Goal: Check status: Check status

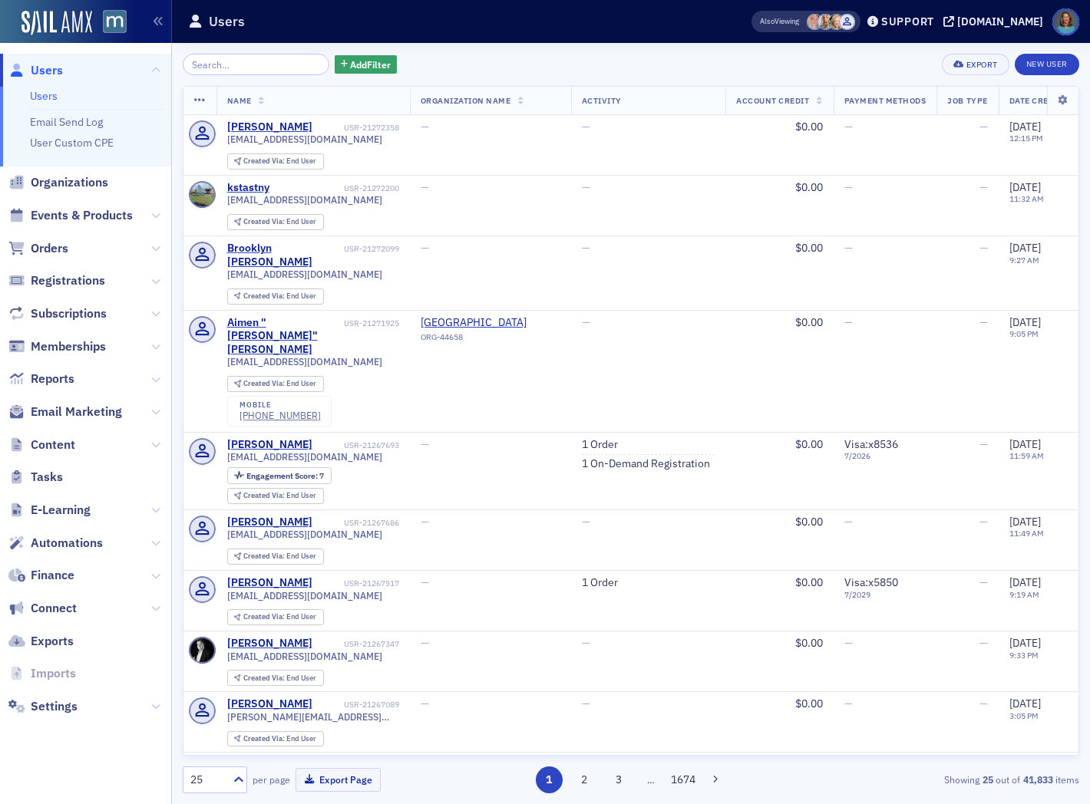
click at [160, 249] on span "Orders" at bounding box center [85, 248] width 171 height 33
click at [157, 249] on icon at bounding box center [155, 248] width 9 height 9
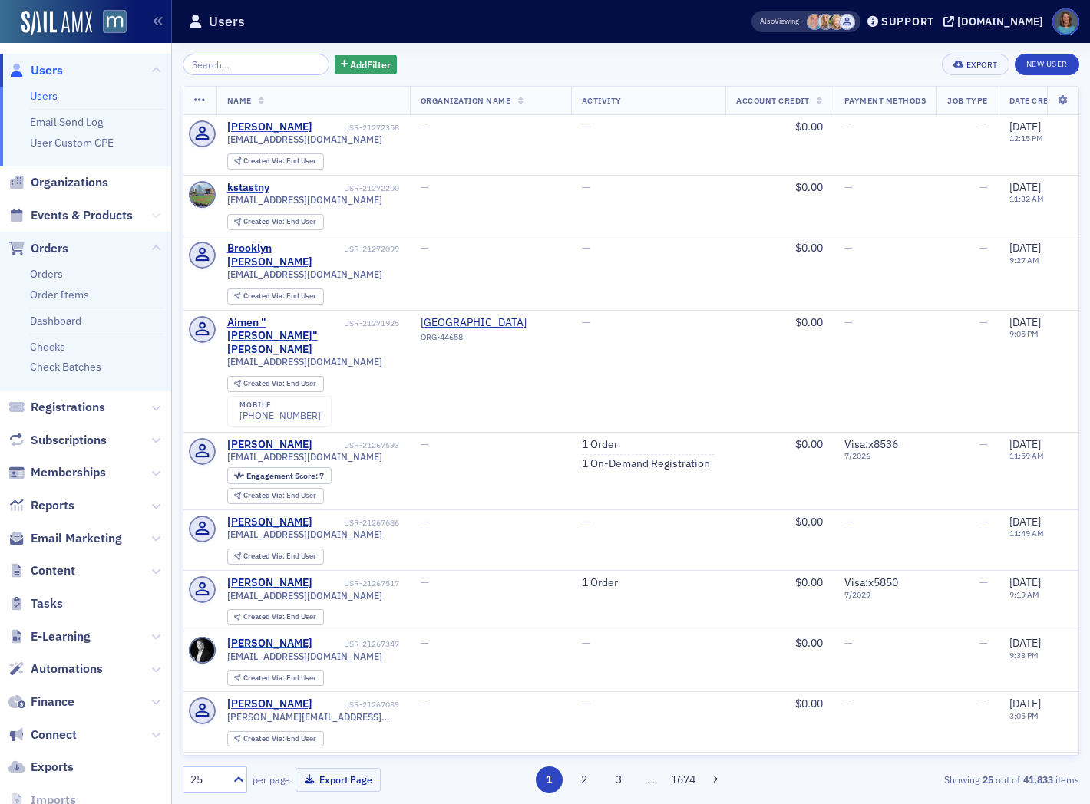
click at [151, 216] on icon at bounding box center [155, 215] width 9 height 9
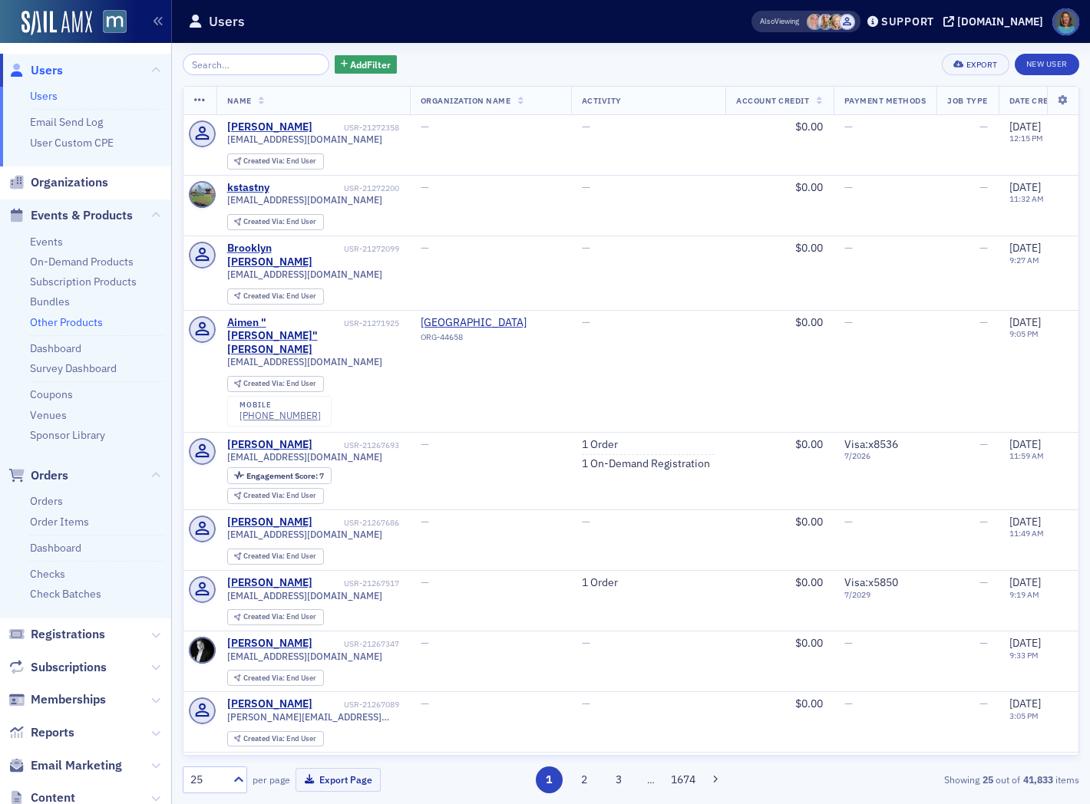
click at [58, 321] on link "Other Products" at bounding box center [66, 322] width 73 height 14
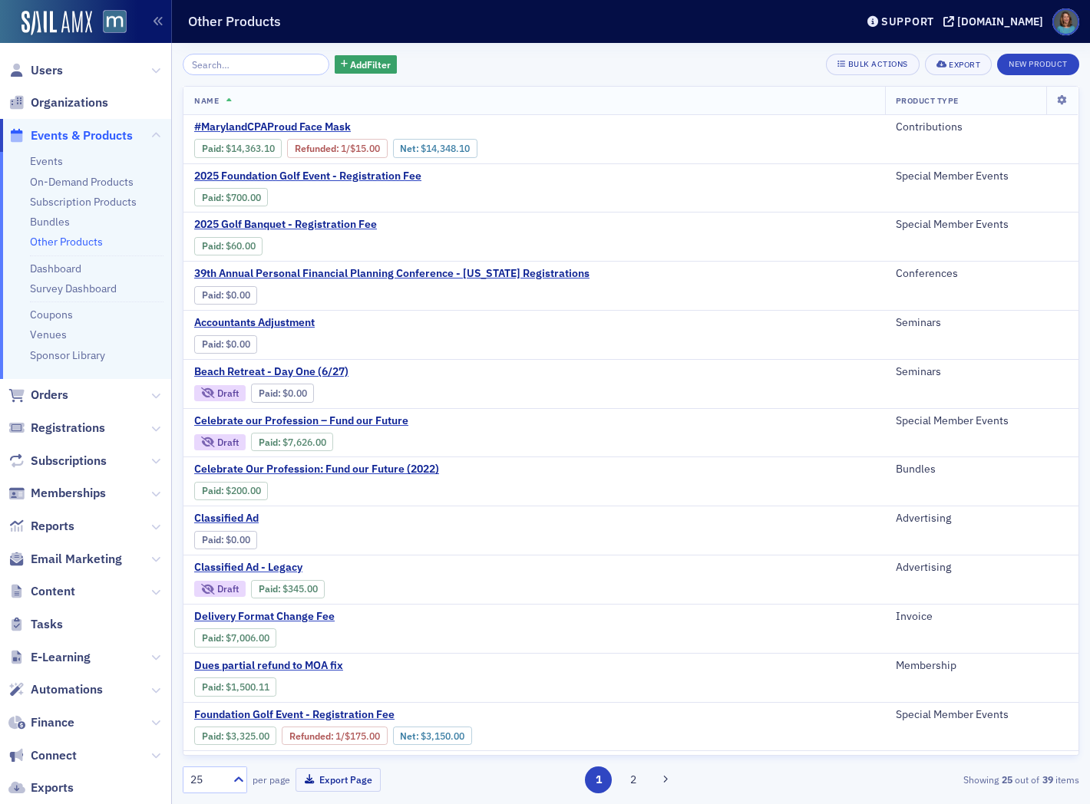
click at [223, 70] on input "search" at bounding box center [256, 64] width 147 height 21
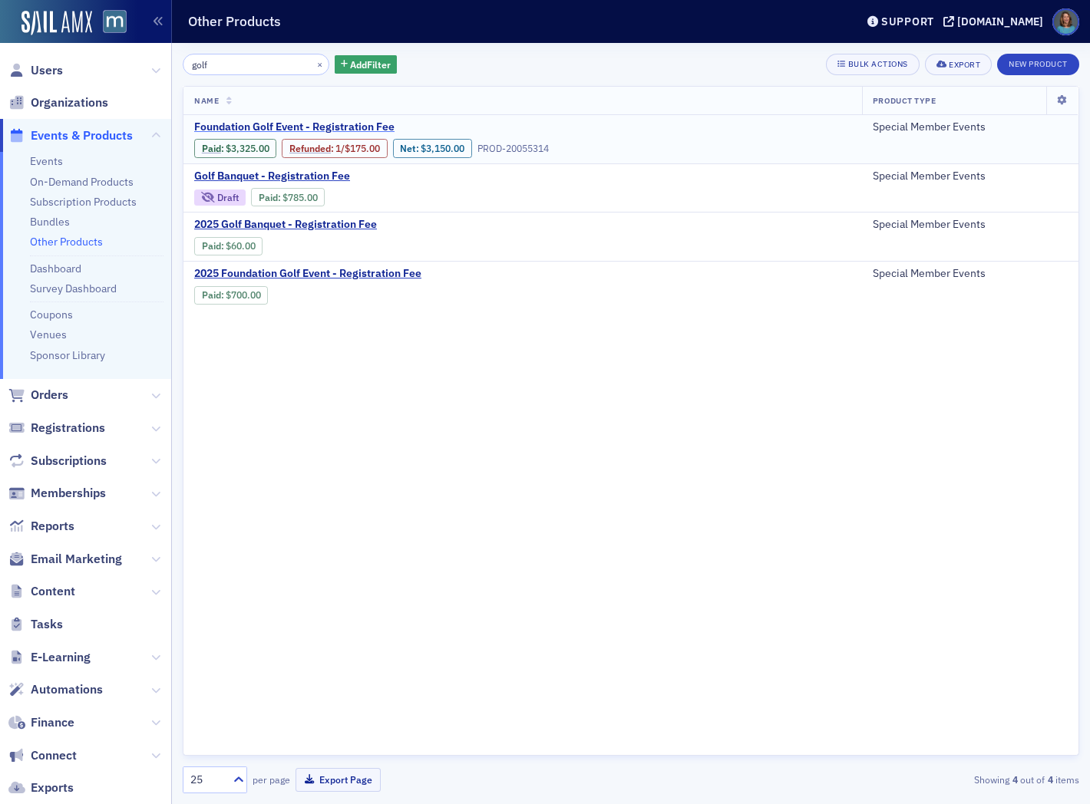
type input "golf"
click at [248, 125] on span "Foundation Golf Event - Registration Fee" at bounding box center [323, 127] width 258 height 14
click at [212, 294] on link "Paid" at bounding box center [211, 295] width 19 height 12
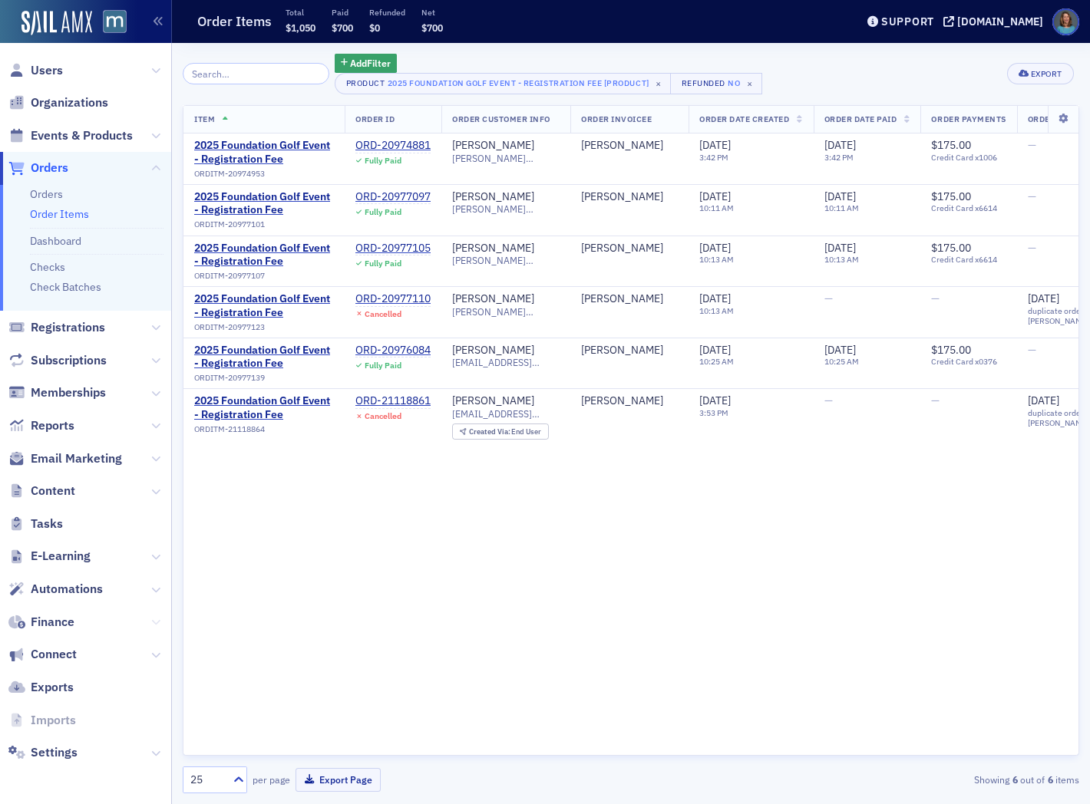
click at [157, 618] on icon at bounding box center [155, 622] width 9 height 9
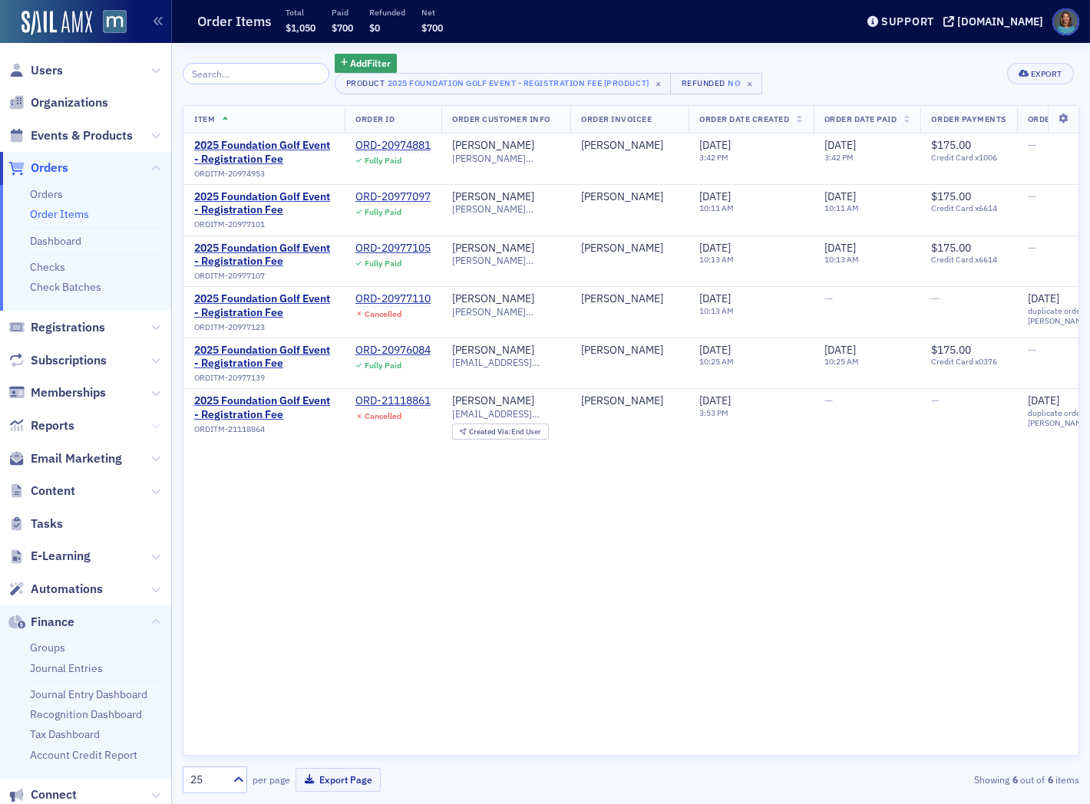
click at [151, 426] on icon at bounding box center [155, 425] width 9 height 9
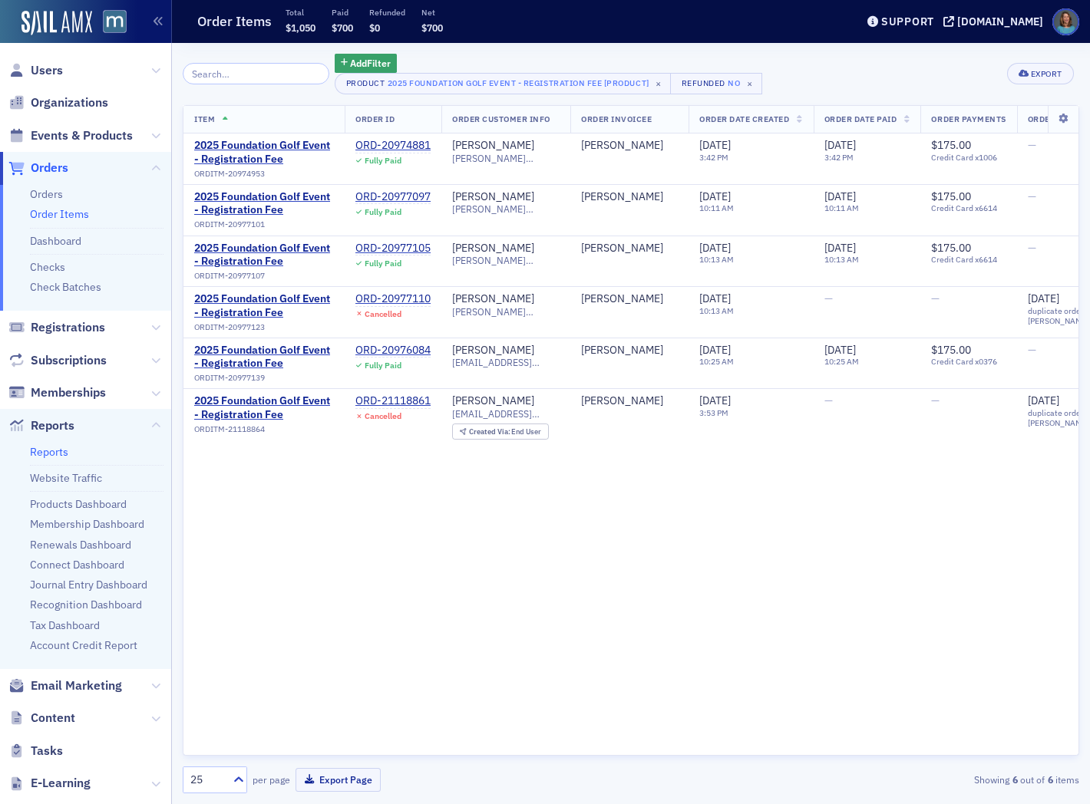
click at [51, 448] on link "Reports" at bounding box center [49, 452] width 38 height 14
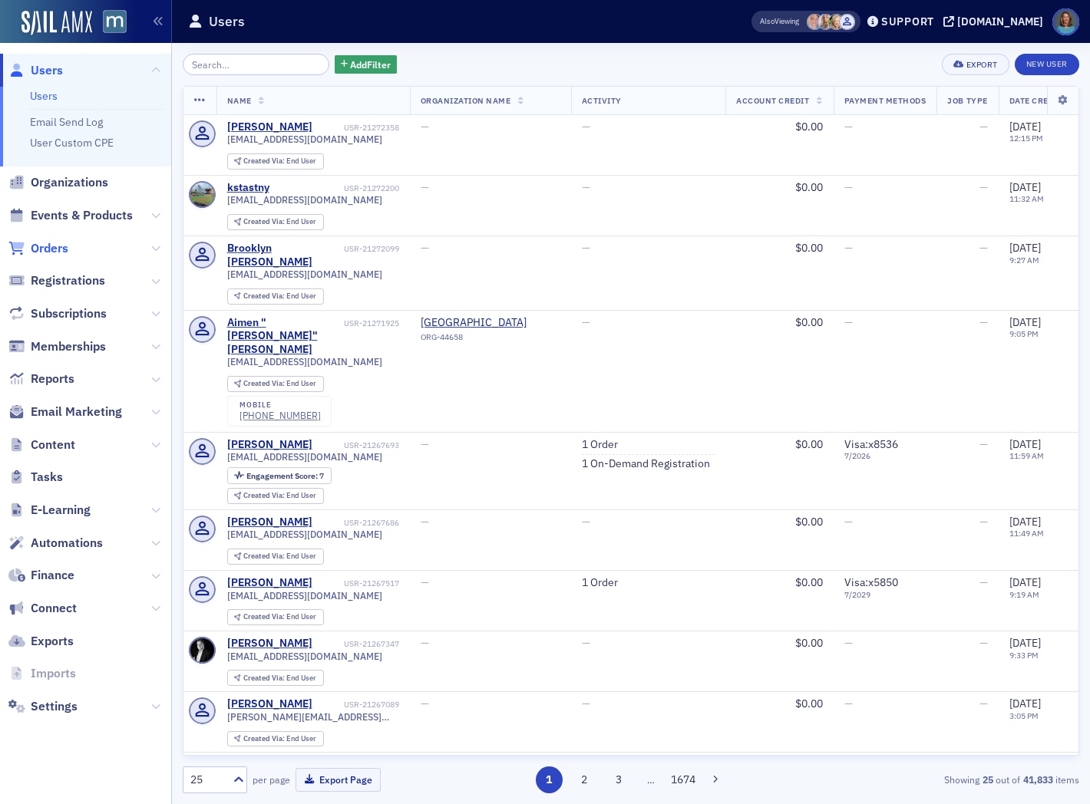
click at [67, 247] on span "Orders" at bounding box center [50, 248] width 38 height 17
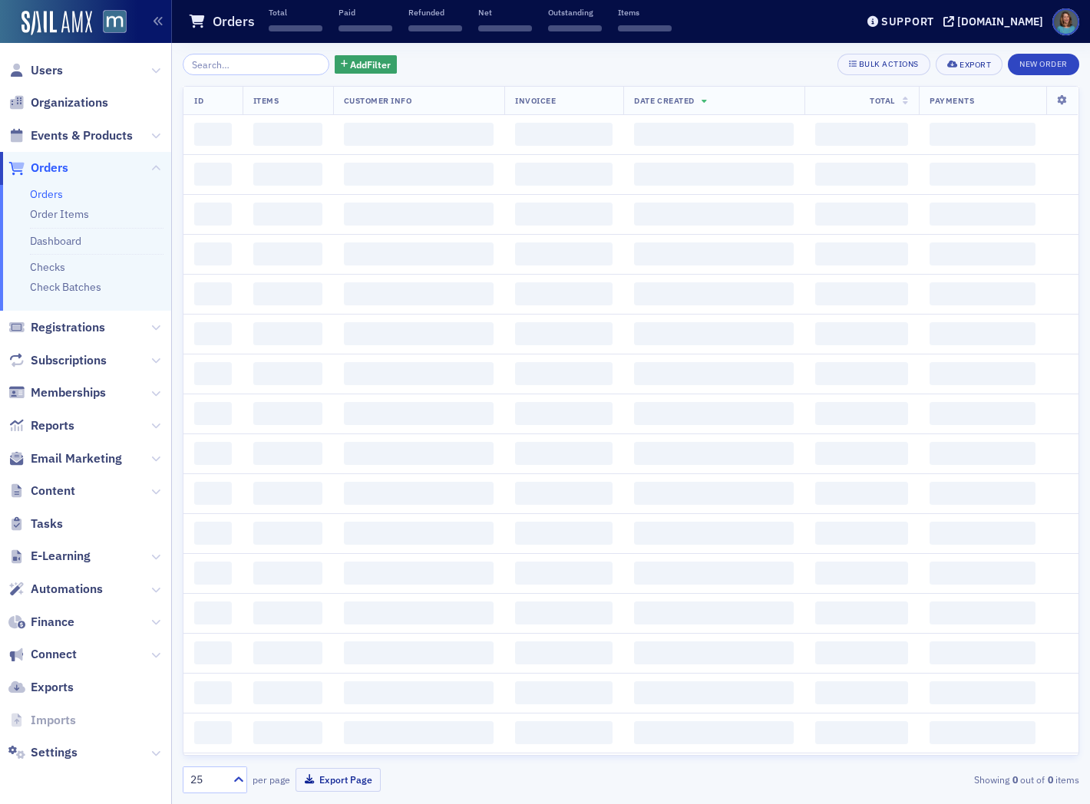
click at [240, 64] on input "search" at bounding box center [256, 64] width 147 height 21
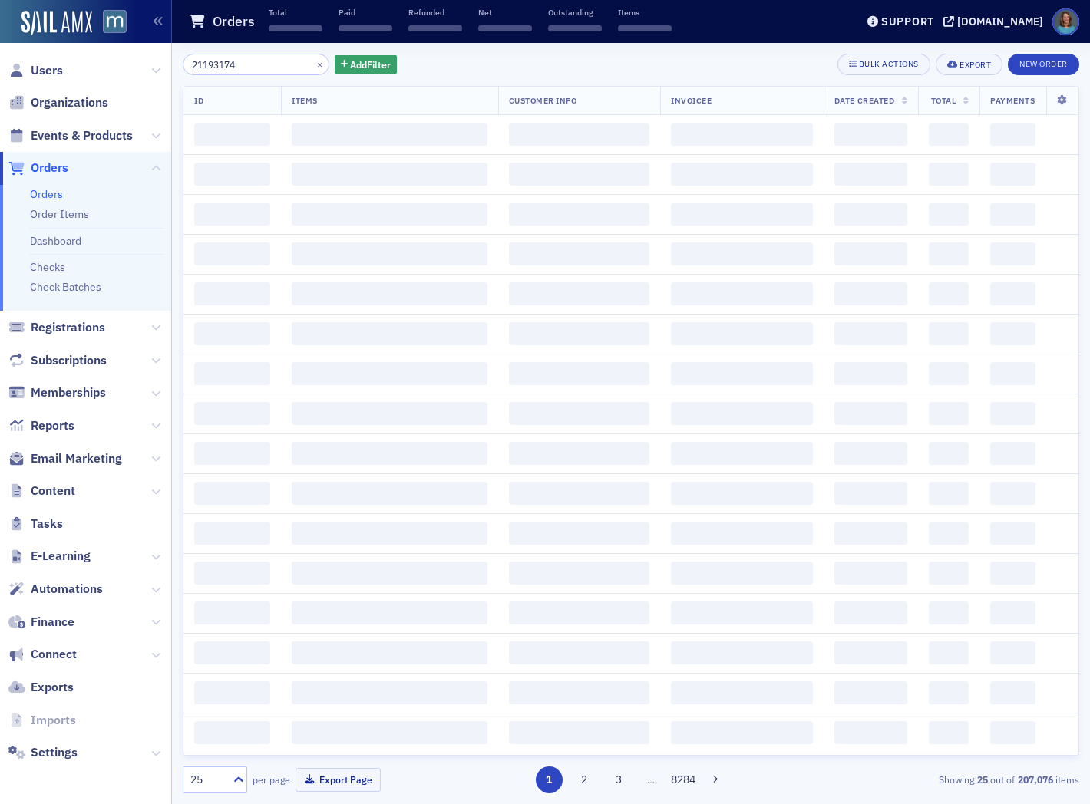
type input "21193174"
